Goal: Find contact information: Find contact information

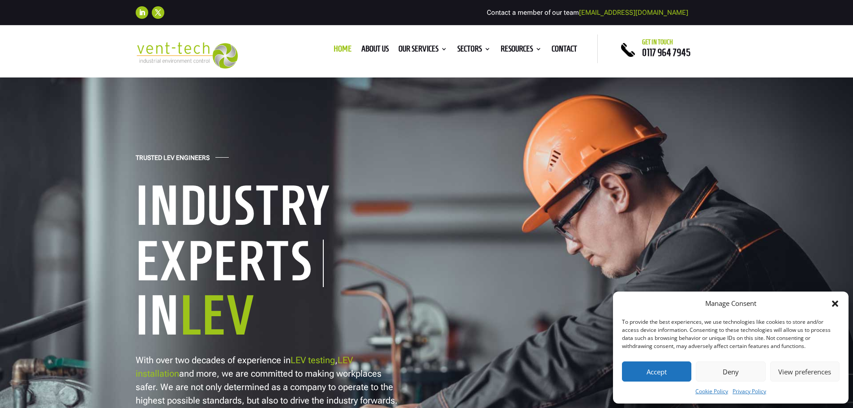
click at [834, 303] on icon "Close dialog" at bounding box center [835, 303] width 6 height 6
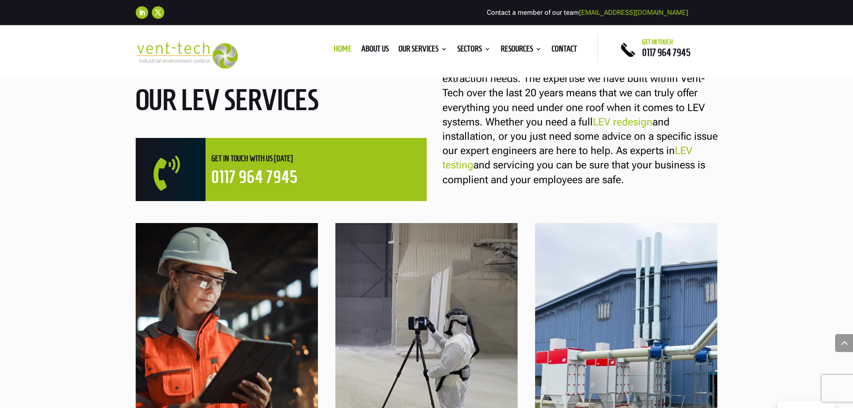
scroll to position [597, 0]
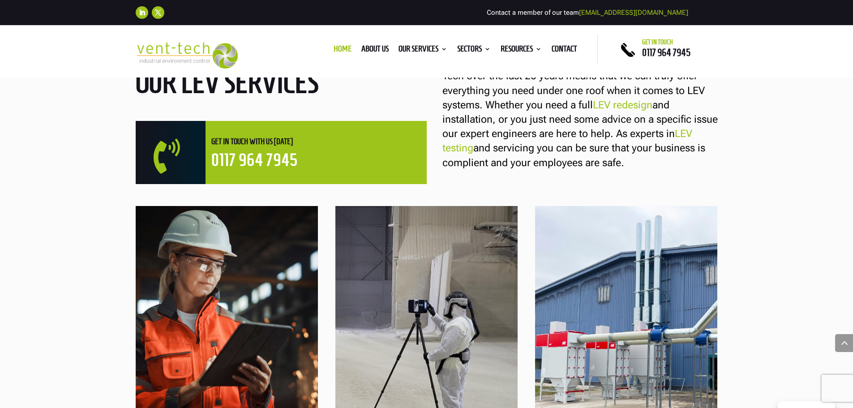
click at [359, 42] on ul "Home About us Our Services Consultancy Design Installation Commissioning Testin…" at bounding box center [455, 48] width 253 height 13
click at [363, 46] on link "About us" at bounding box center [374, 51] width 27 height 10
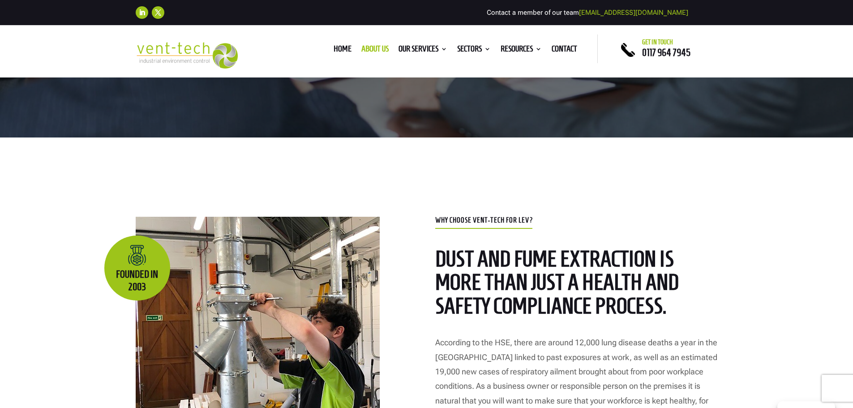
scroll to position [358, 0]
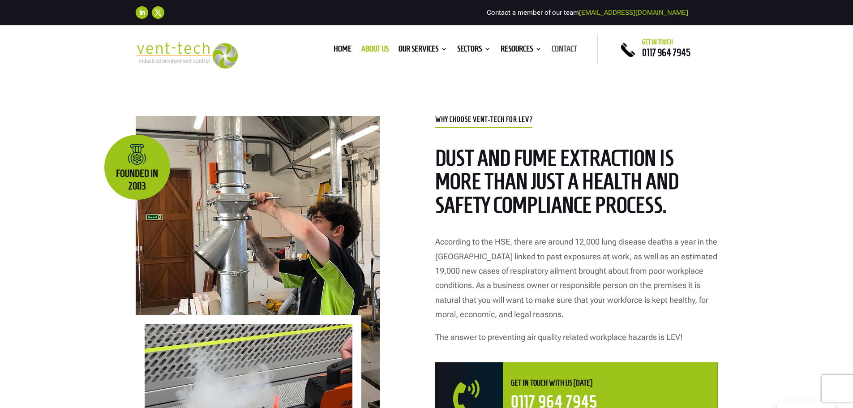
click at [554, 51] on link "Contact" at bounding box center [565, 51] width 26 height 10
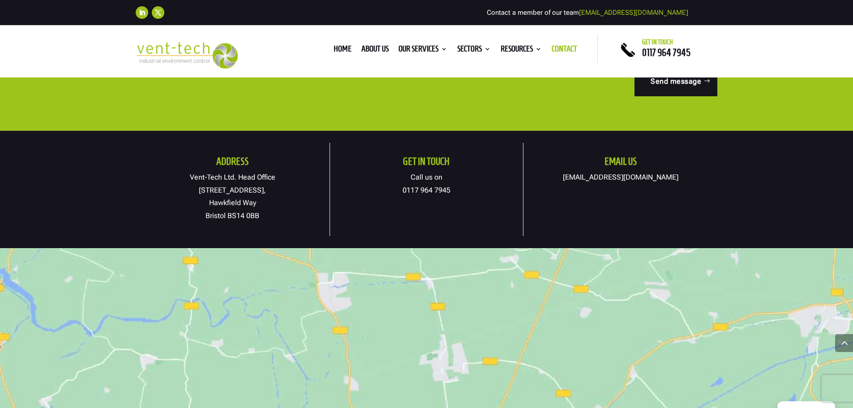
scroll to position [478, 0]
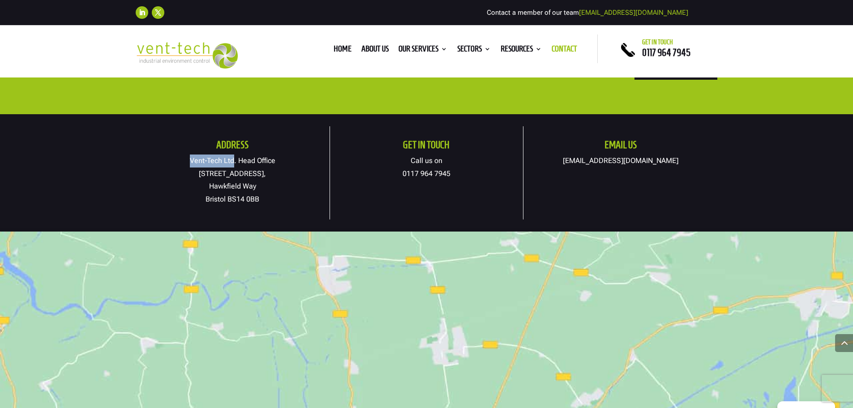
drag, startPoint x: 233, startPoint y: 159, endPoint x: 178, endPoint y: 156, distance: 55.1
click at [178, 156] on p "Vent-Tech Ltd. Head Office 19A Osprey Court, Hawkfield Way Bristol BS14 0BB" at bounding box center [233, 179] width 194 height 51
copy p "Vent-Tech Ltd"
